Goal: Transaction & Acquisition: Purchase product/service

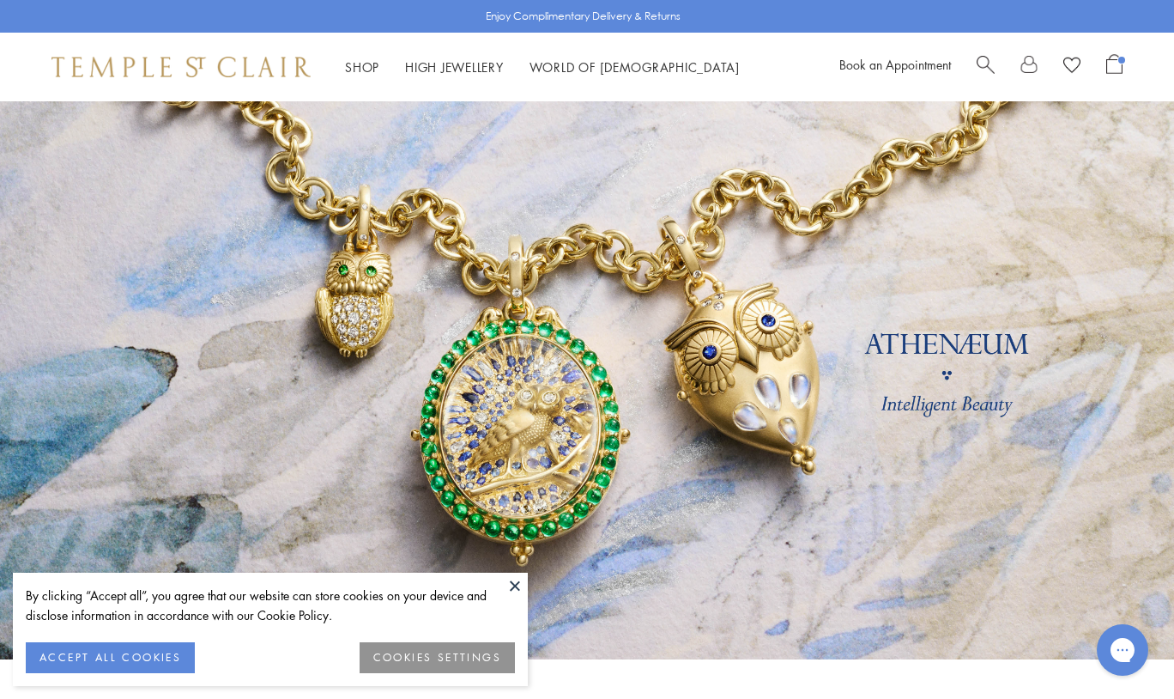
click at [76, 128] on link at bounding box center [587, 380] width 1174 height 558
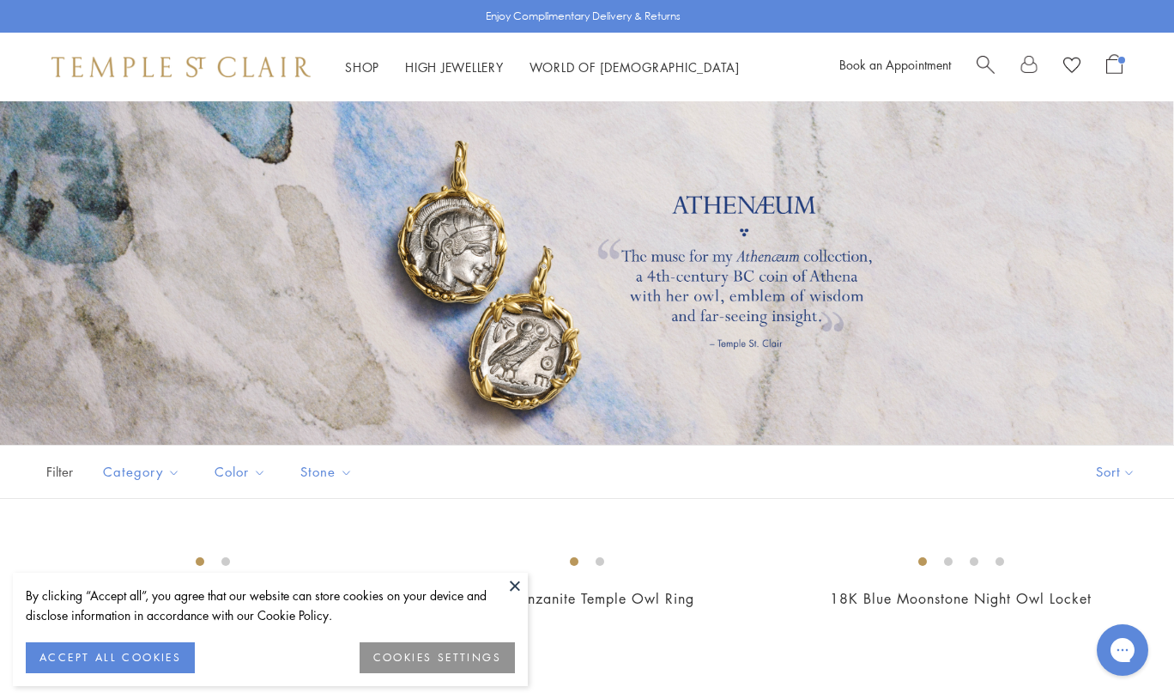
click at [973, 62] on div "Book an Appointment" at bounding box center [981, 67] width 283 height 26
click at [985, 62] on span "Search" at bounding box center [986, 63] width 18 height 18
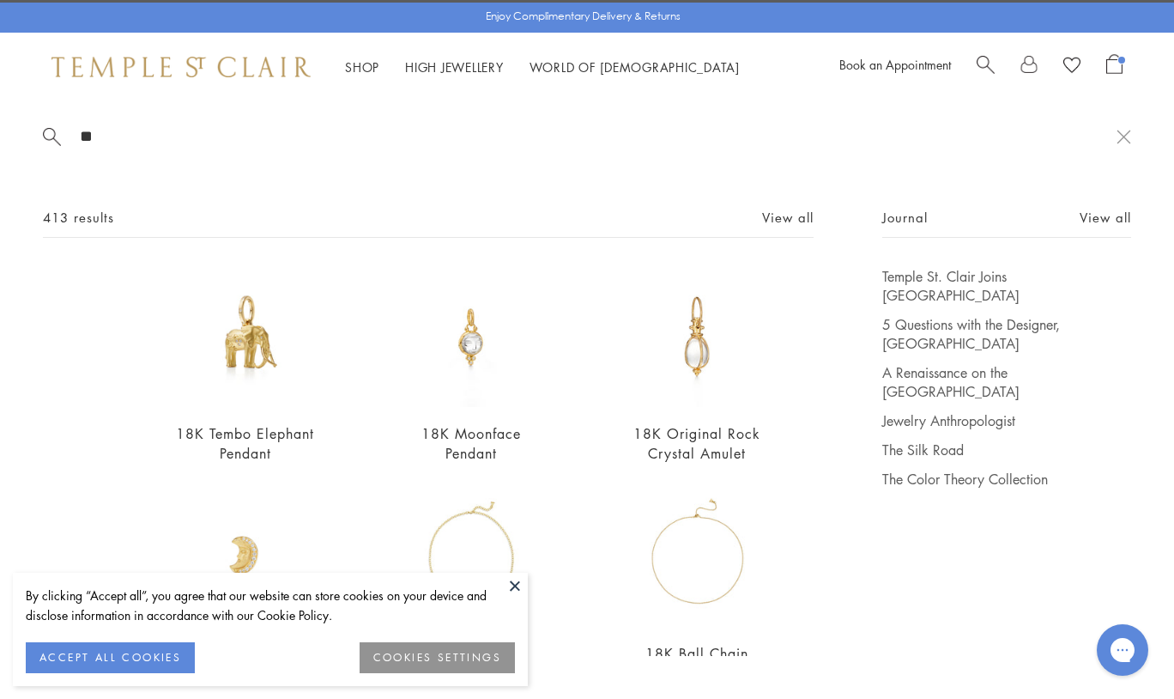
type input "*"
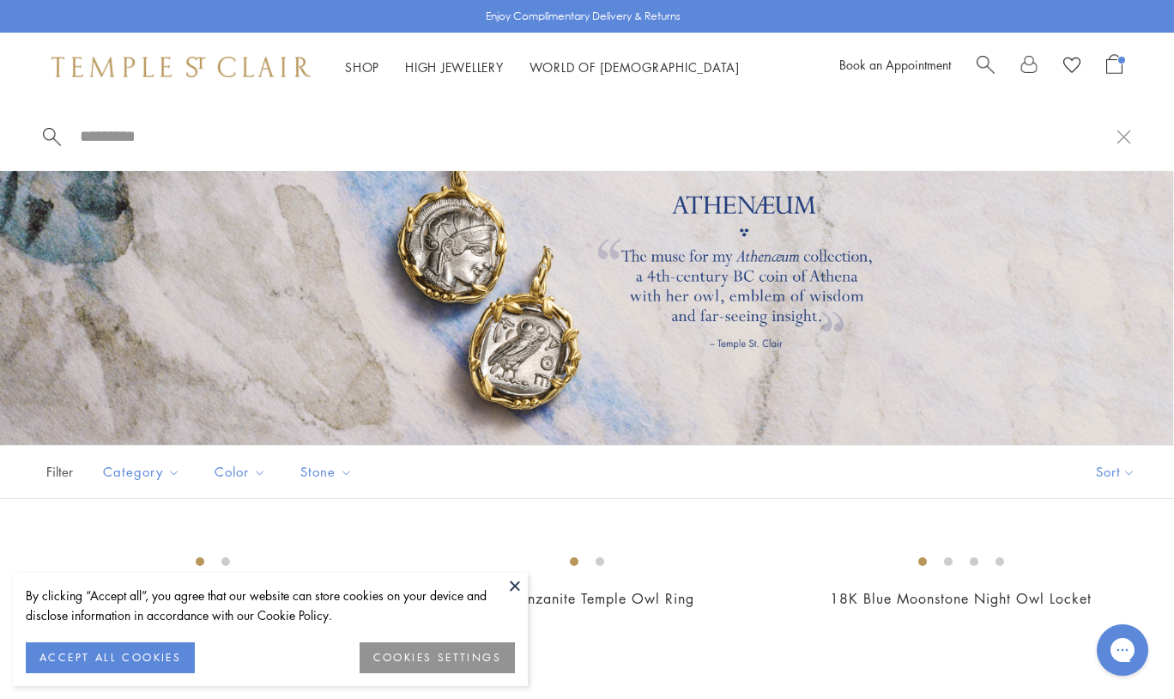
click at [512, 578] on button at bounding box center [515, 586] width 26 height 26
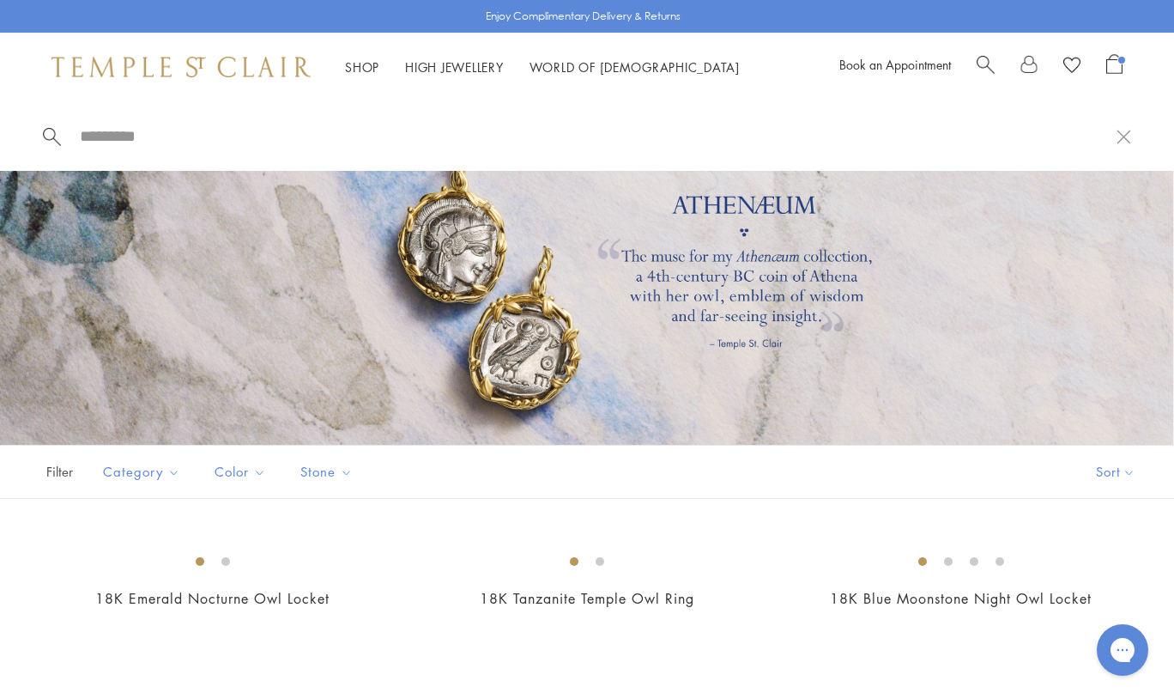
click at [651, 405] on div at bounding box center [587, 272] width 1174 height 343
click at [203, 60] on img at bounding box center [181, 67] width 259 height 21
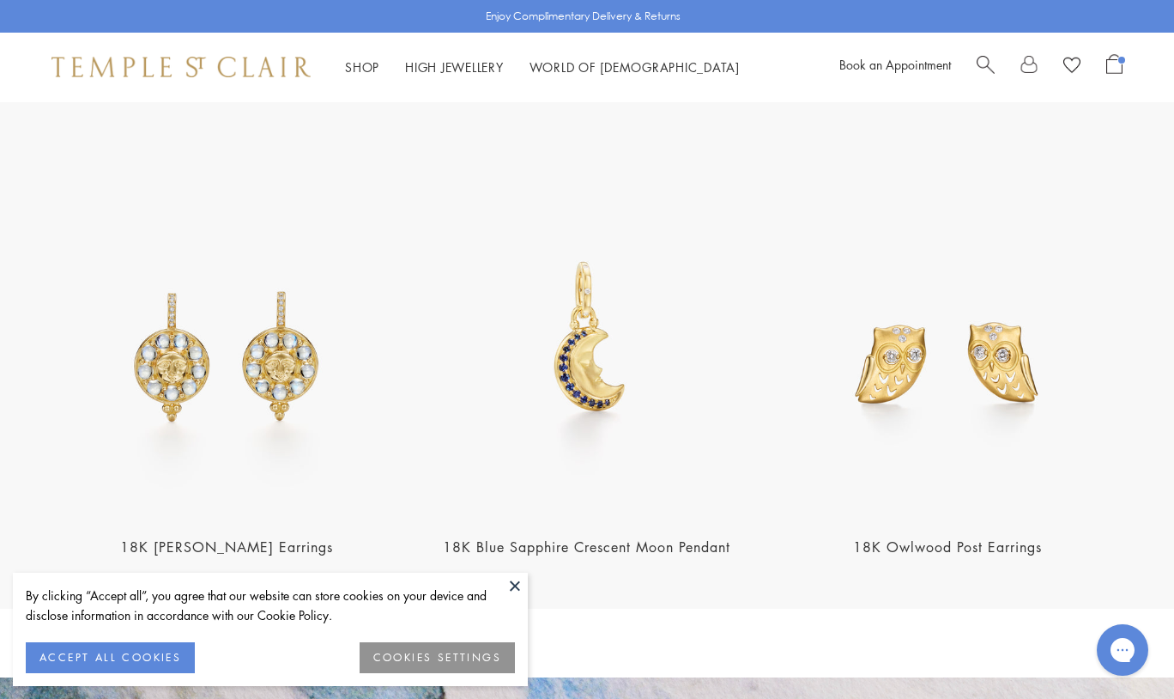
scroll to position [2035, 0]
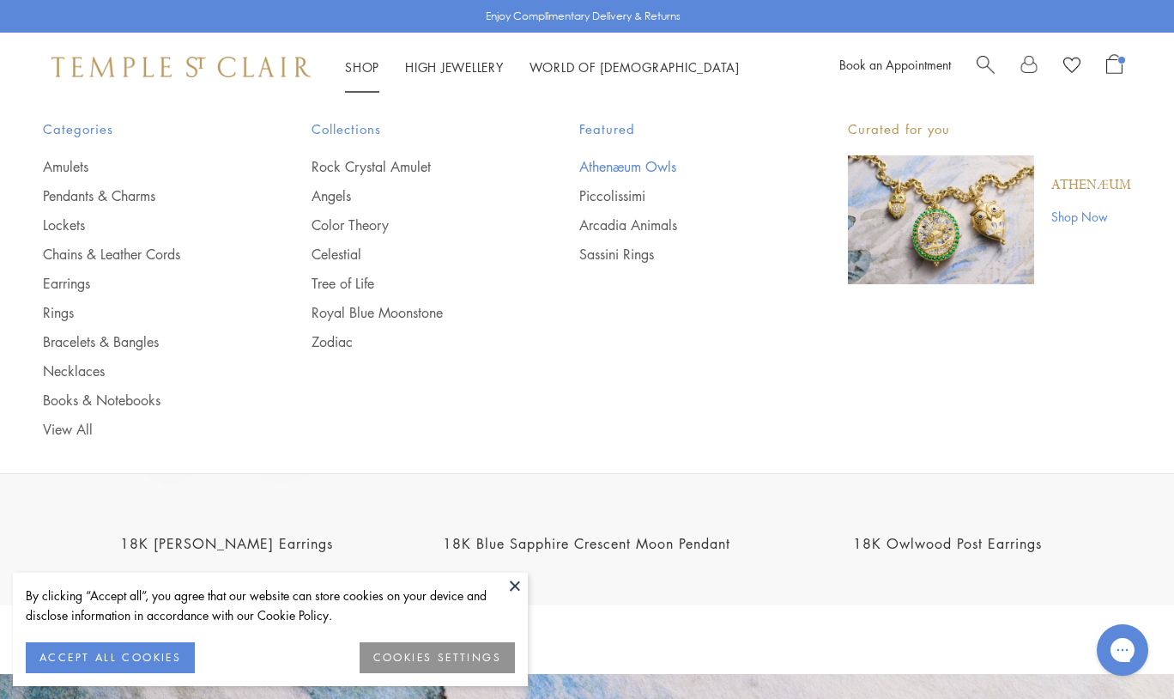
click at [590, 160] on link "Athenæum Owls" at bounding box center [679, 166] width 200 height 19
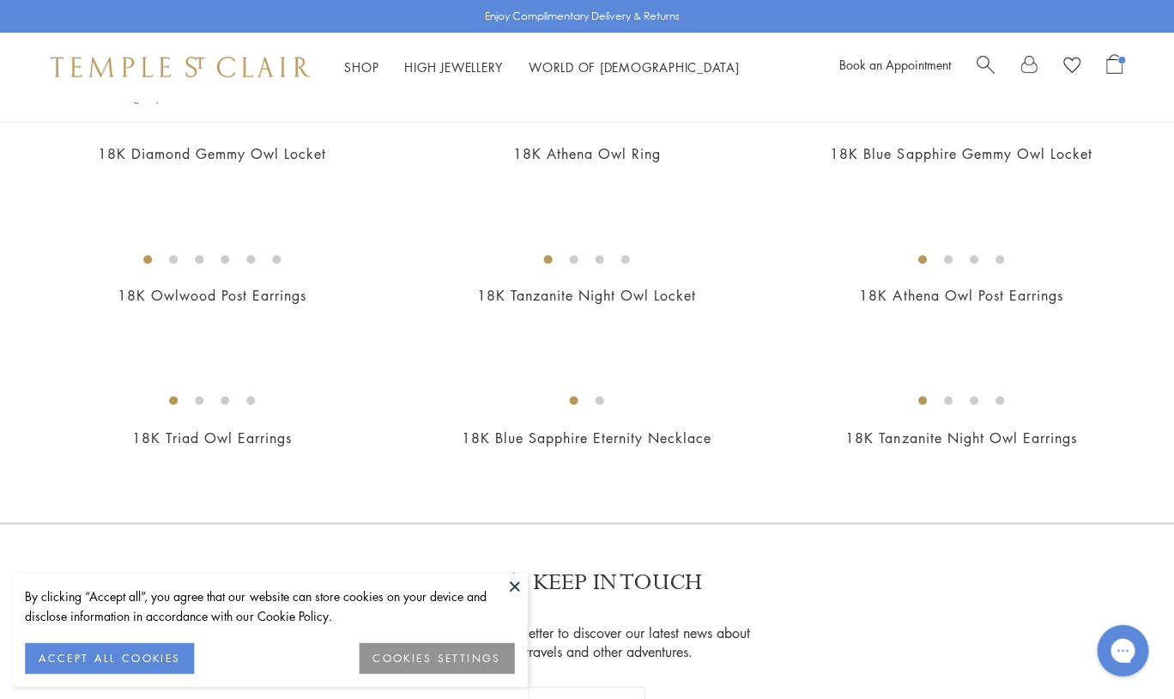
scroll to position [547, 0]
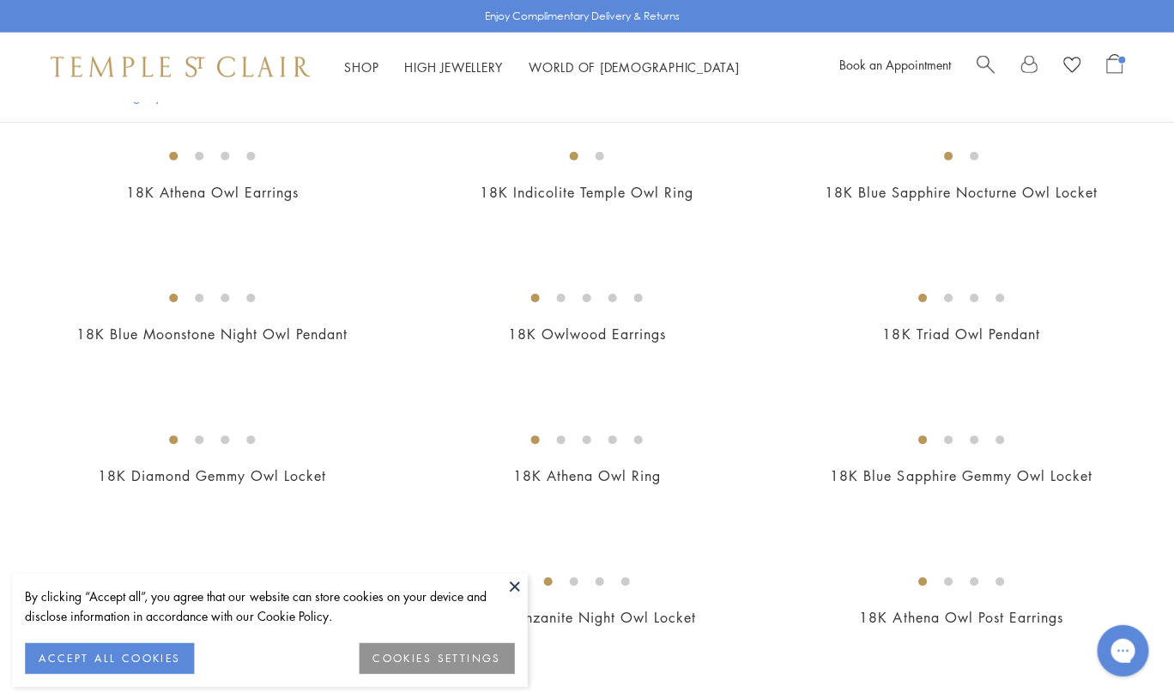
click at [0, 0] on img at bounding box center [0, 0] width 0 height 0
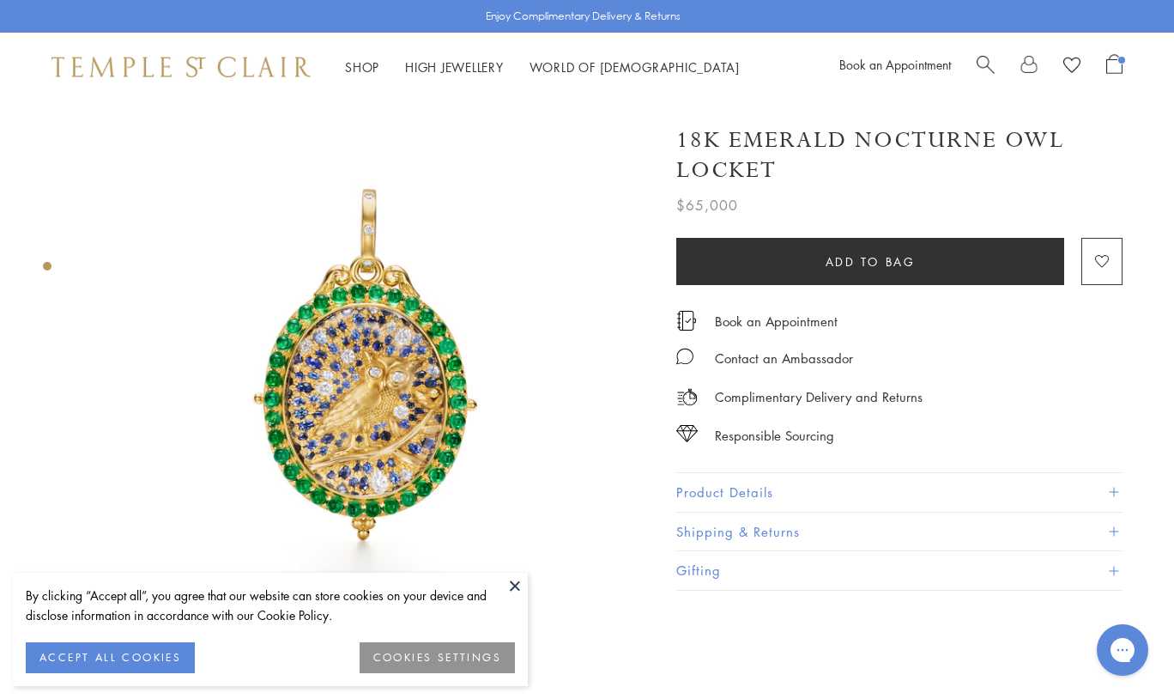
click at [742, 473] on button "Product Details" at bounding box center [899, 492] width 446 height 39
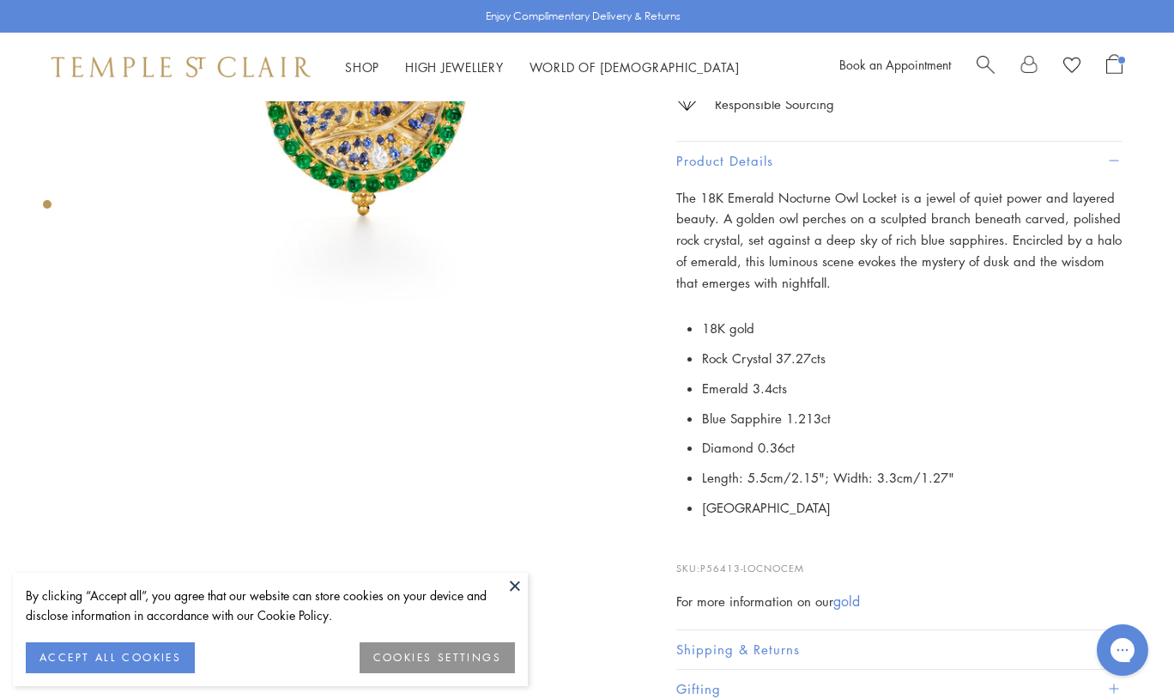
scroll to position [426, 0]
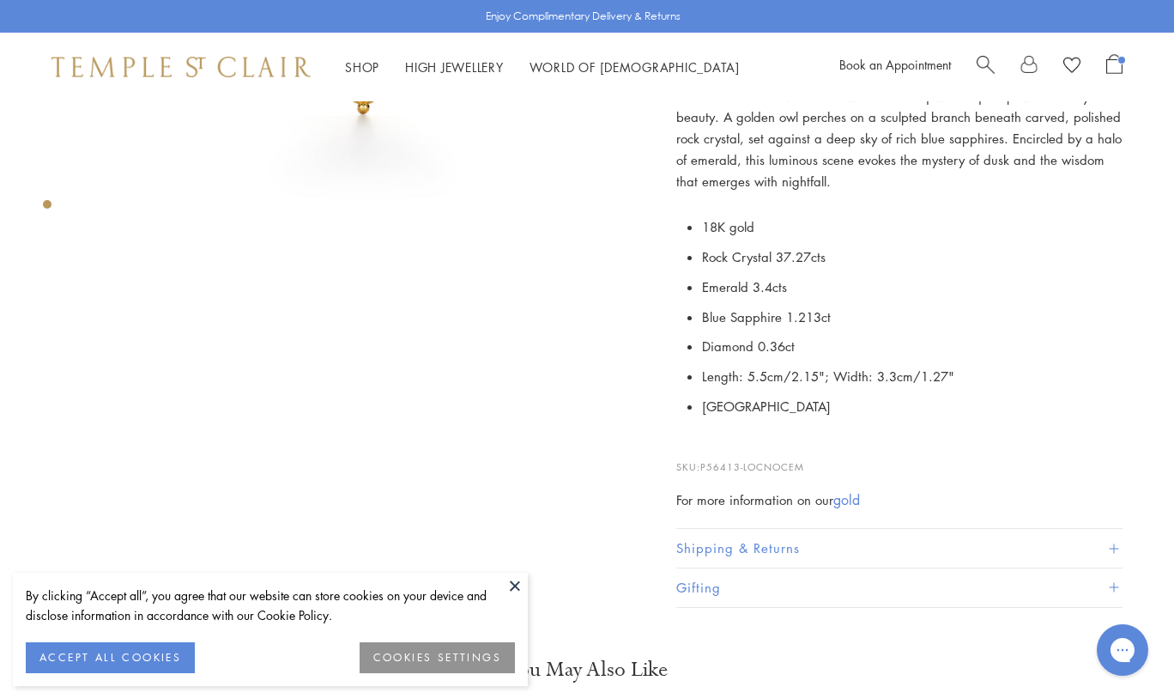
drag, startPoint x: 817, startPoint y: 453, endPoint x: 702, endPoint y: 452, distance: 115.0
click at [702, 452] on p "SKU: P56413-LOCNOCEM" at bounding box center [899, 458] width 446 height 33
copy p "P56413-LOCNOCEM"
